Goal: Obtain resource: Download file/media

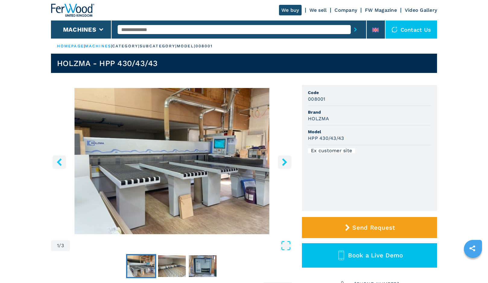
click at [281, 159] on icon "right-button" at bounding box center [285, 162] width 8 height 8
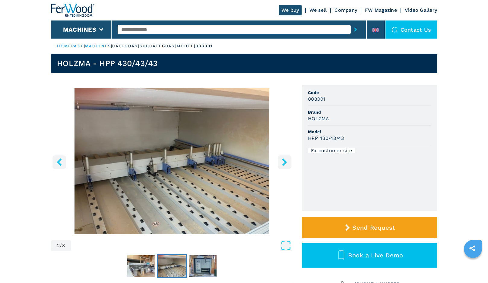
click at [281, 159] on icon "right-button" at bounding box center [285, 162] width 8 height 8
click at [283, 160] on icon "right-button" at bounding box center [284, 162] width 5 height 8
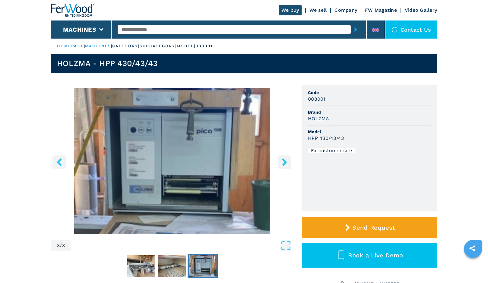
click at [283, 160] on icon "right-button" at bounding box center [284, 162] width 5 height 8
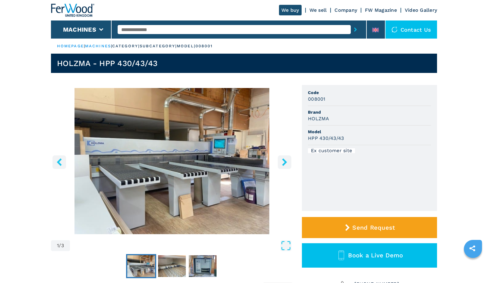
click at [283, 160] on icon "right-button" at bounding box center [284, 162] width 5 height 8
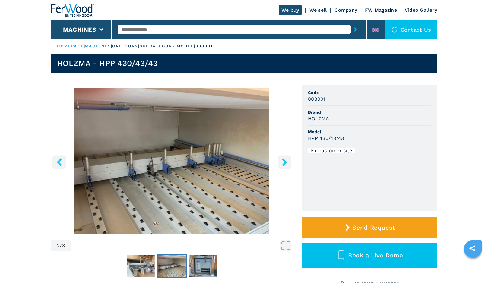
click at [283, 160] on icon "right-button" at bounding box center [284, 162] width 5 height 8
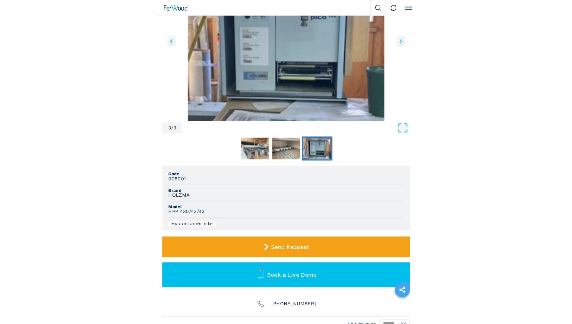
scroll to position [80, 0]
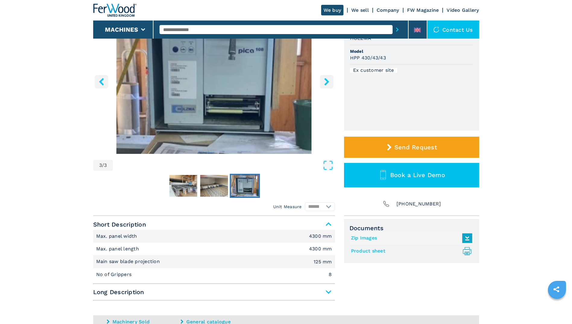
click at [379, 251] on link "Product sheet .prefix__st0{stroke-linecap:round;stroke-linejoin:round}.prefix__…" at bounding box center [410, 251] width 118 height 10
click at [468, 251] on icon ".prefix__st0{stroke-linecap:round;stroke-linejoin:round}.prefix__st0,.prefix__s…" at bounding box center [467, 251] width 10 height 10
